Goal: Transaction & Acquisition: Purchase product/service

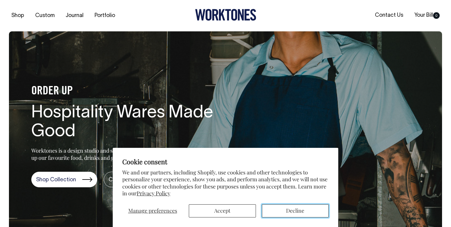
click at [277, 209] on button "Decline" at bounding box center [295, 210] width 67 height 13
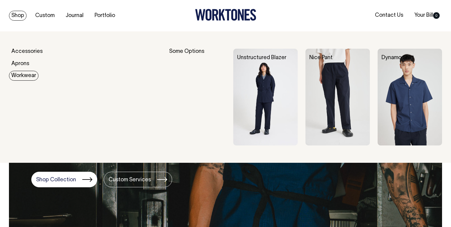
click at [418, 106] on img at bounding box center [410, 97] width 64 height 97
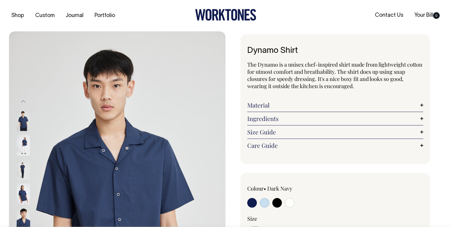
click at [271, 104] on link "Material" at bounding box center [335, 104] width 176 height 7
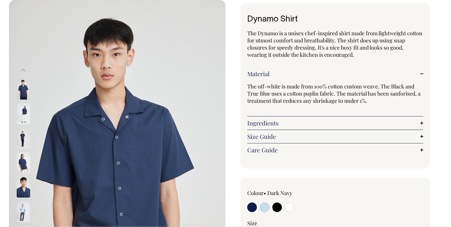
scroll to position [31, 0]
click at [23, 83] on img at bounding box center [23, 88] width 13 height 21
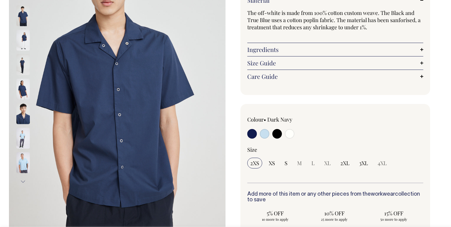
scroll to position [105, 0]
